Goal: Navigation & Orientation: Understand site structure

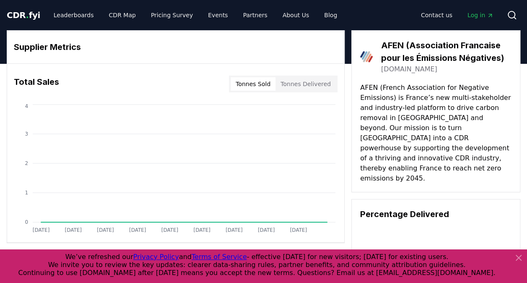
click at [518, 256] on icon at bounding box center [518, 257] width 5 height 5
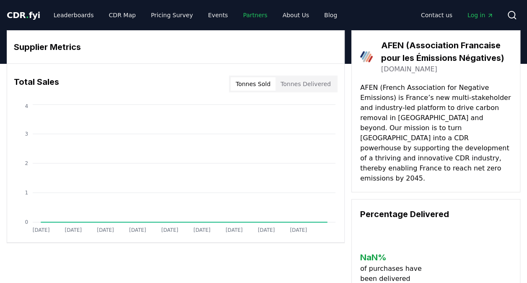
click at [240, 16] on link "Partners" at bounding box center [256, 15] width 38 height 15
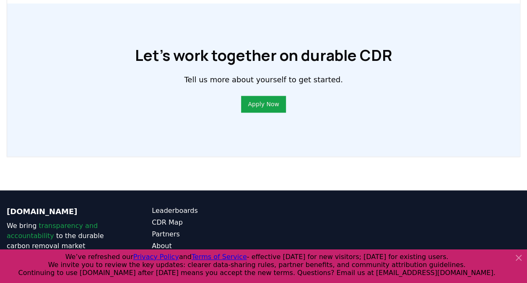
scroll to position [688, 0]
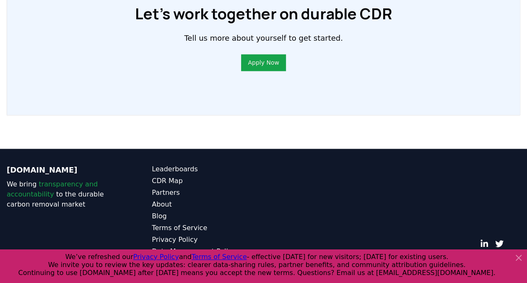
click at [520, 255] on icon at bounding box center [519, 258] width 10 height 10
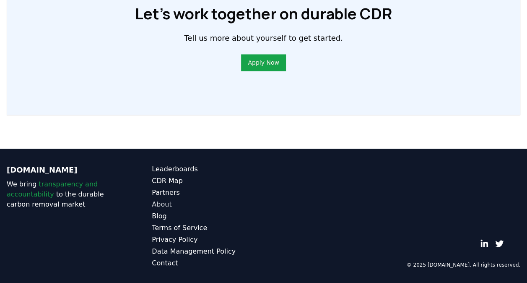
click at [159, 203] on link "About" at bounding box center [208, 204] width 112 height 10
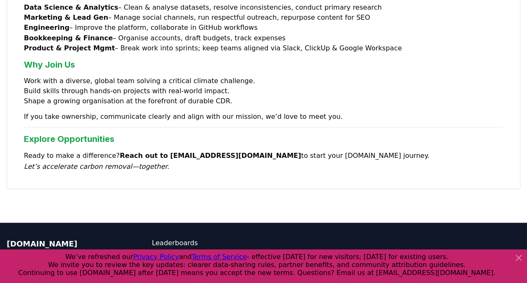
scroll to position [758, 0]
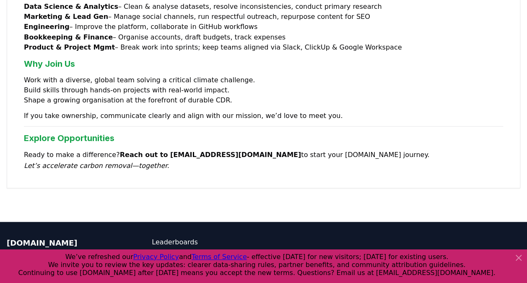
click at [518, 257] on icon at bounding box center [518, 257] width 5 height 5
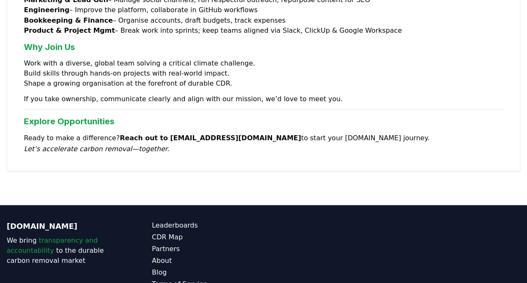
scroll to position [0, 0]
